Goal: Task Accomplishment & Management: Manage account settings

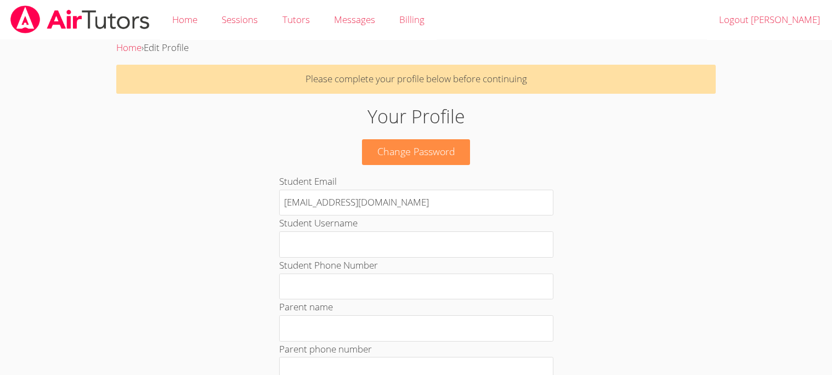
scroll to position [590, 0]
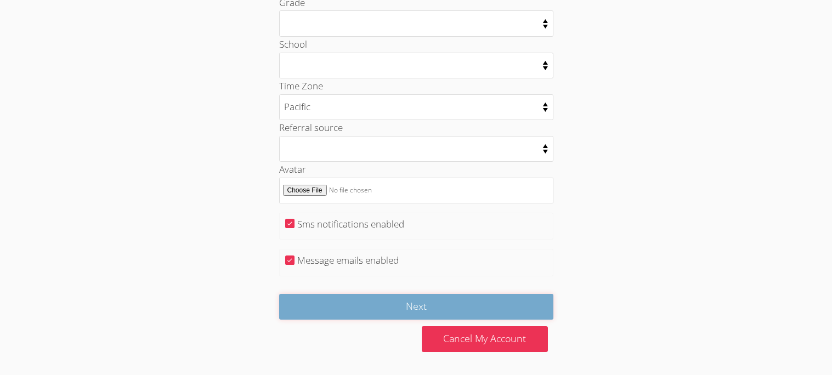
click at [325, 317] on input "Next" at bounding box center [416, 307] width 274 height 26
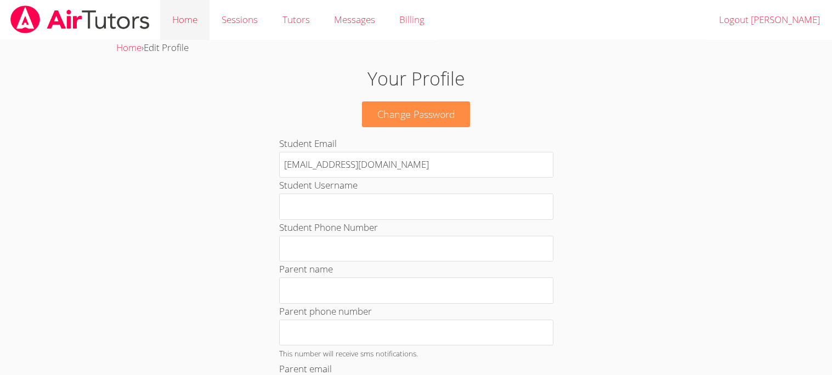
click at [169, 32] on link "Home" at bounding box center [184, 20] width 49 height 40
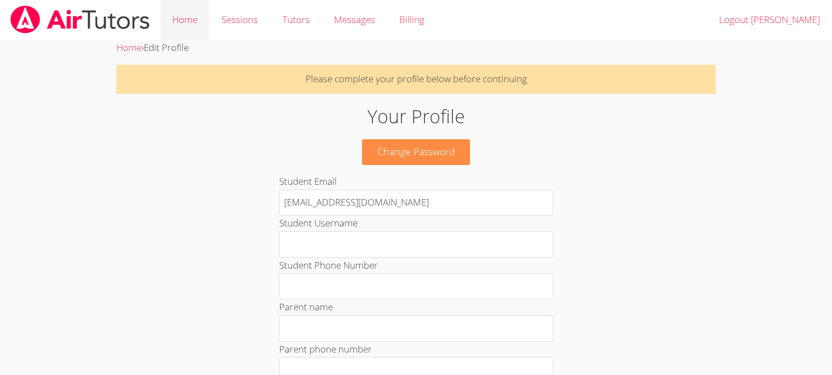
click at [172, 15] on link "Home" at bounding box center [184, 20] width 49 height 40
